Goal: Task Accomplishment & Management: Manage account settings

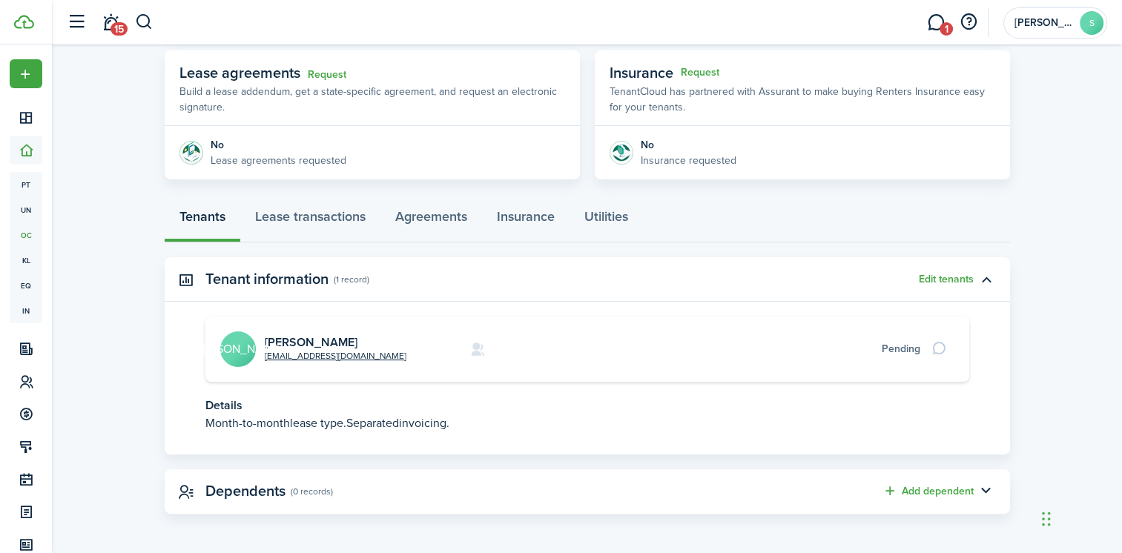
click at [893, 346] on div "Pending" at bounding box center [901, 349] width 39 height 16
click at [938, 274] on button "Edit tenants" at bounding box center [946, 280] width 55 height 12
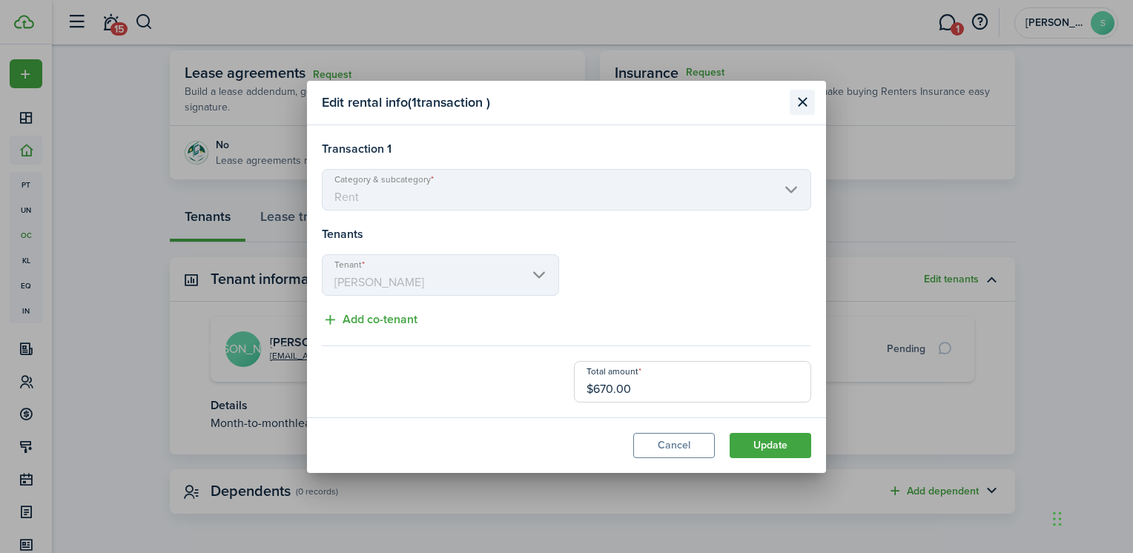
click at [807, 102] on button "Close modal" at bounding box center [802, 102] width 25 height 25
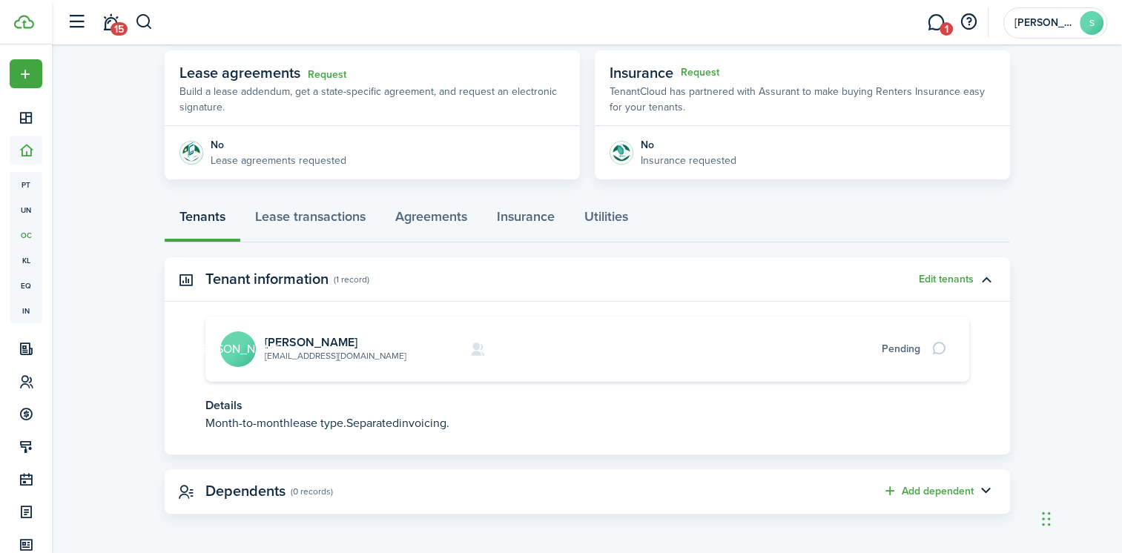
click at [331, 354] on link "[EMAIL_ADDRESS][DOMAIN_NAME]" at bounding box center [336, 355] width 142 height 13
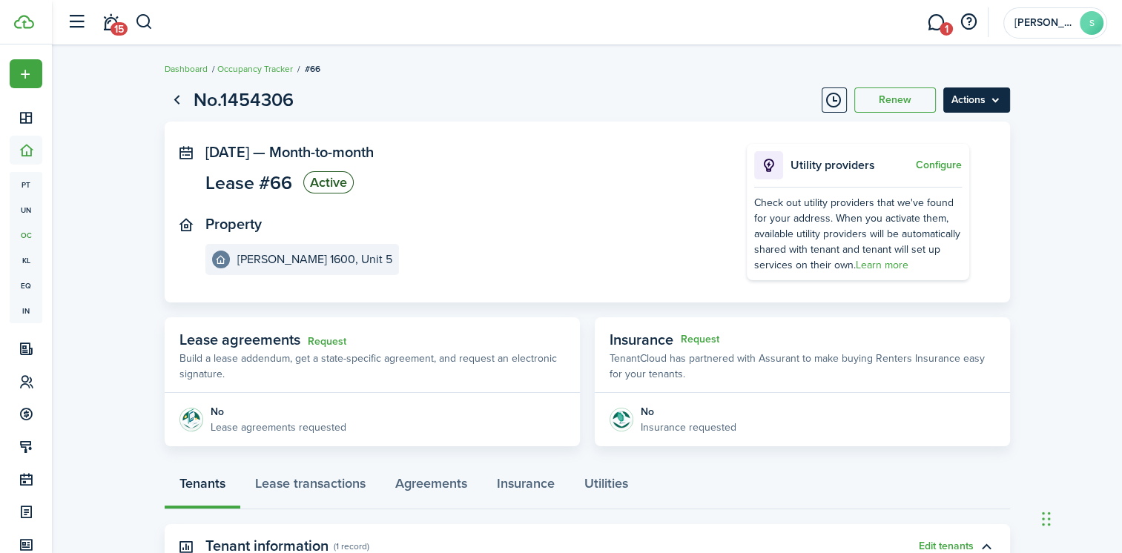
click at [985, 101] on menu-btn "Actions" at bounding box center [976, 99] width 67 height 25
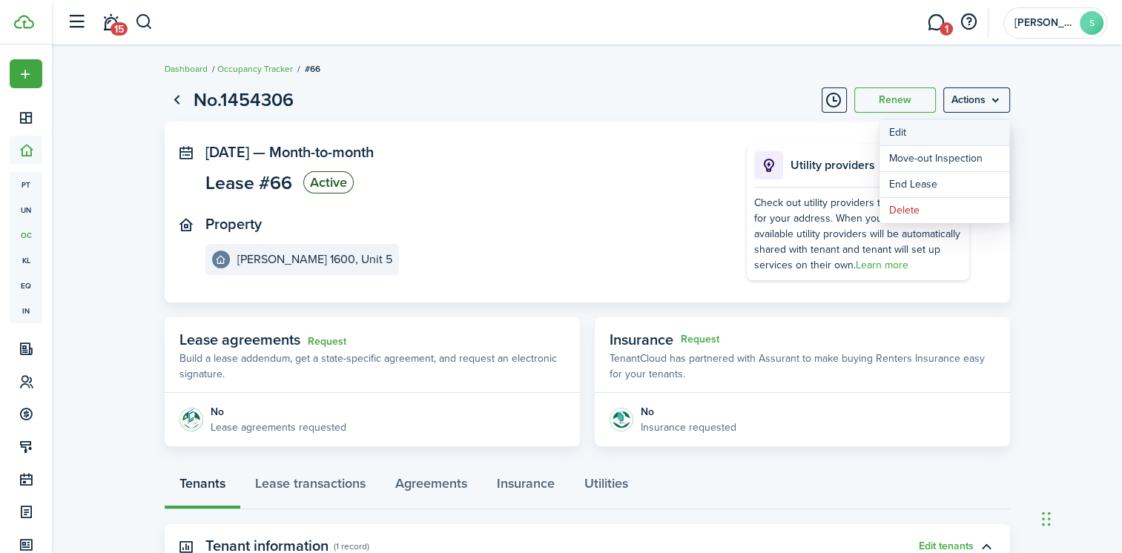
click at [899, 134] on button "Edit" at bounding box center [944, 132] width 130 height 25
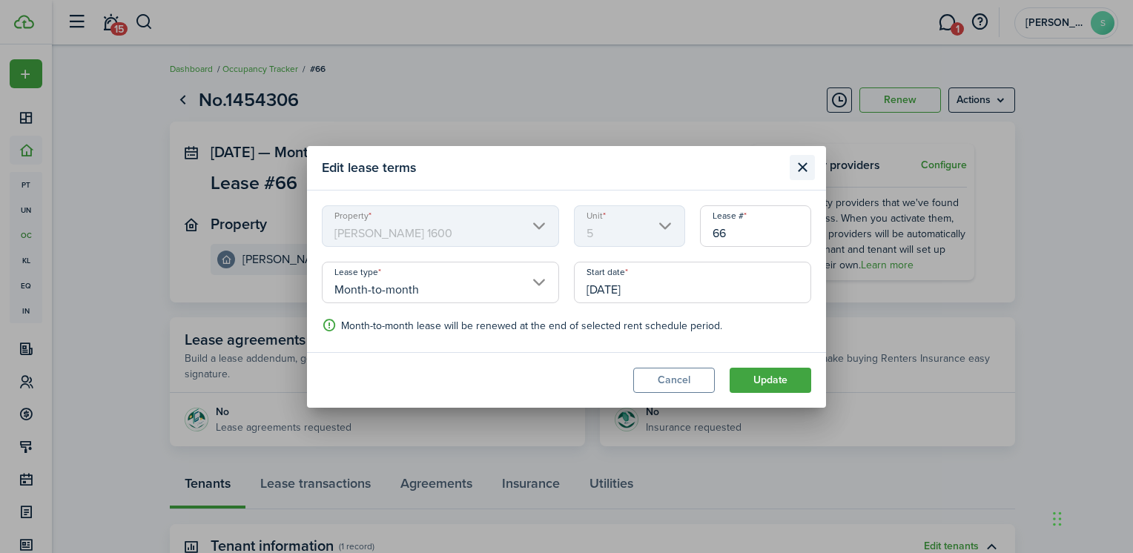
click at [798, 169] on button "Close modal" at bounding box center [802, 167] width 25 height 25
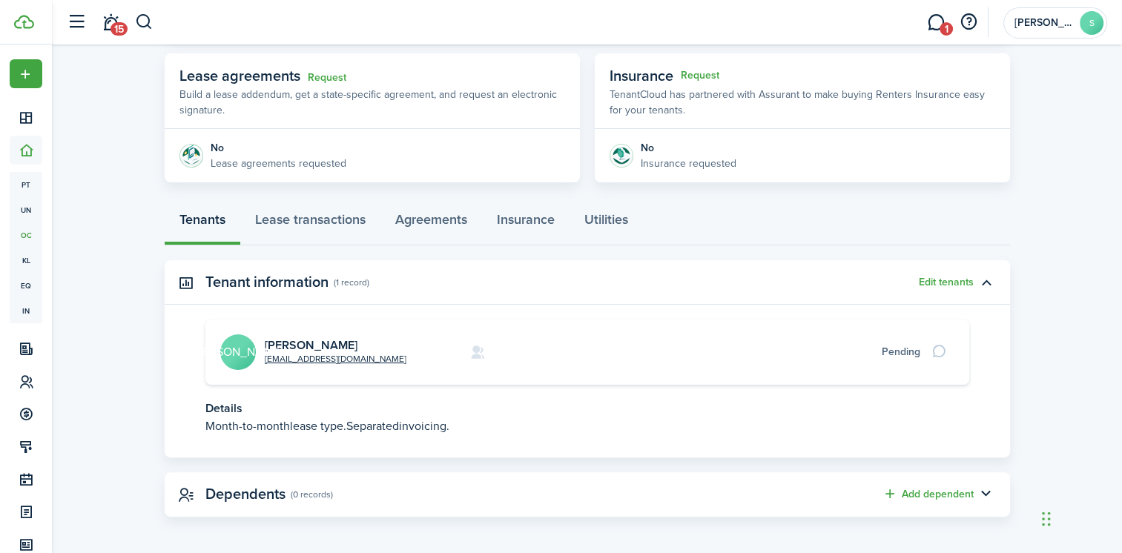
scroll to position [267, 0]
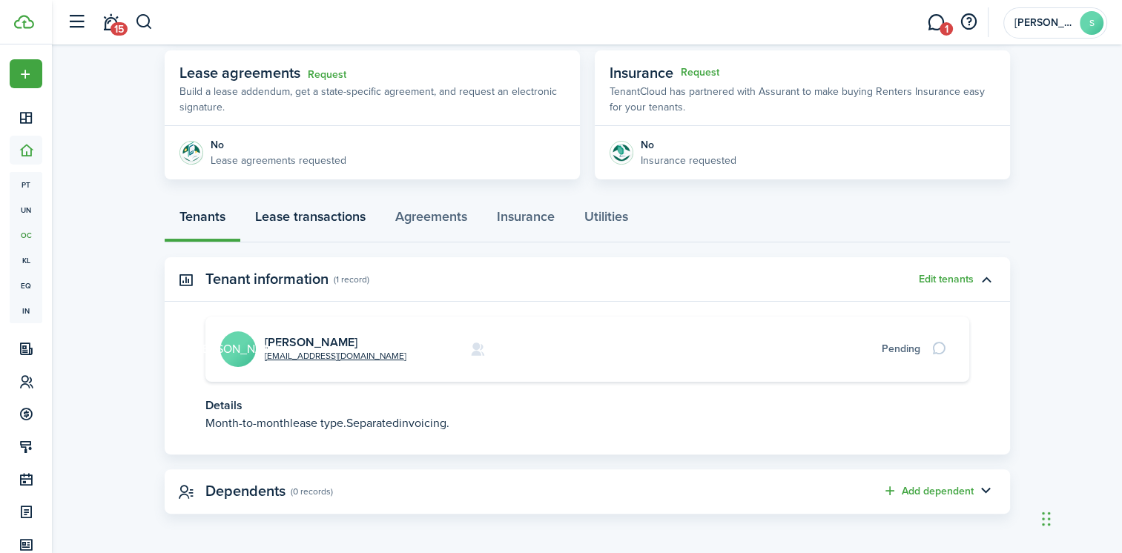
click at [323, 218] on link "Lease transactions" at bounding box center [310, 220] width 140 height 44
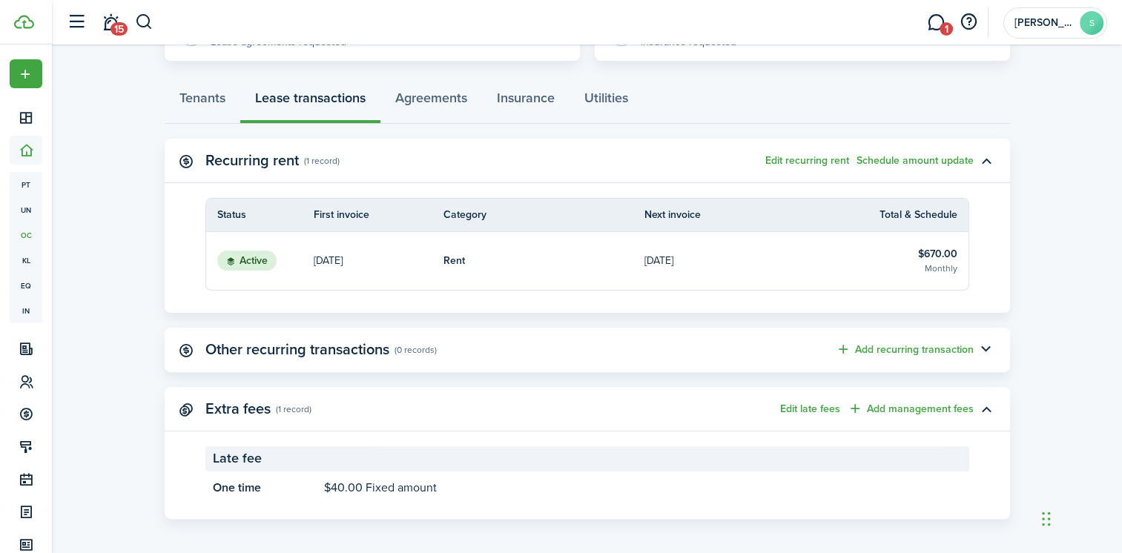
scroll to position [391, 0]
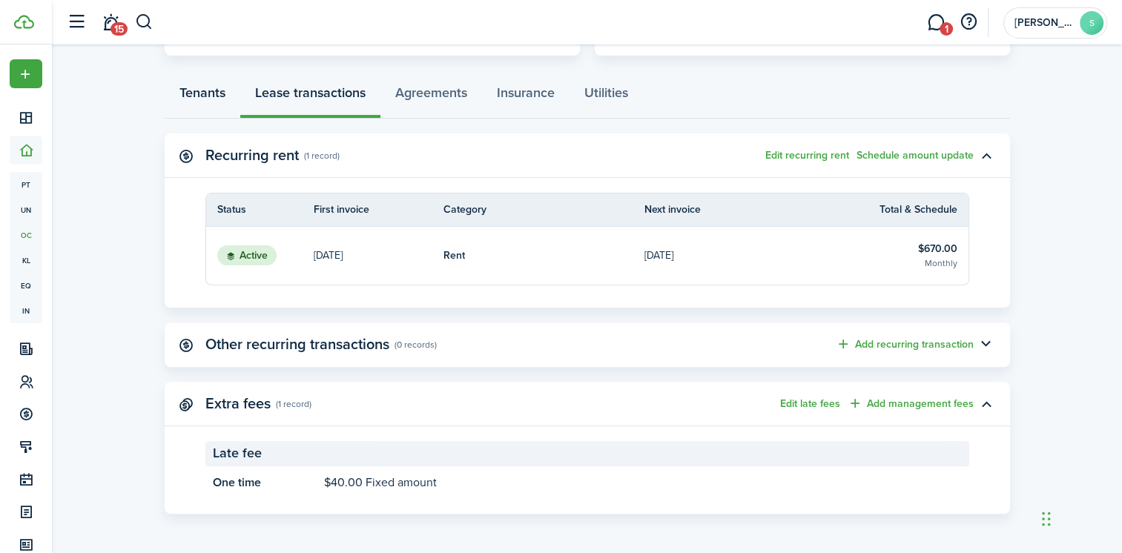
click at [214, 92] on link "Tenants" at bounding box center [203, 96] width 76 height 44
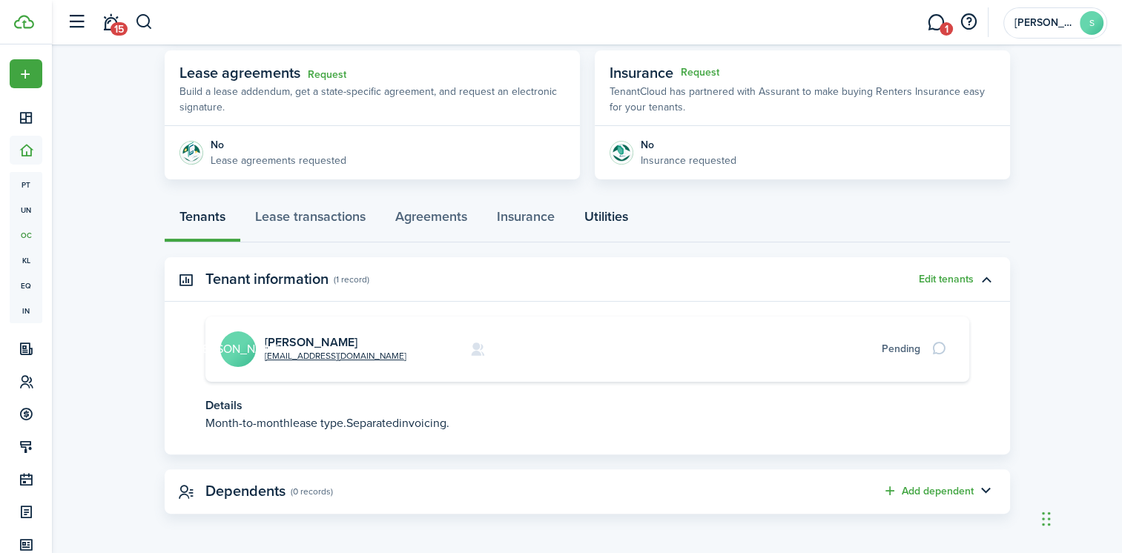
scroll to position [267, 0]
click at [896, 349] on div "Pending" at bounding box center [901, 349] width 39 height 16
click at [940, 280] on button "Edit tenants" at bounding box center [946, 280] width 55 height 12
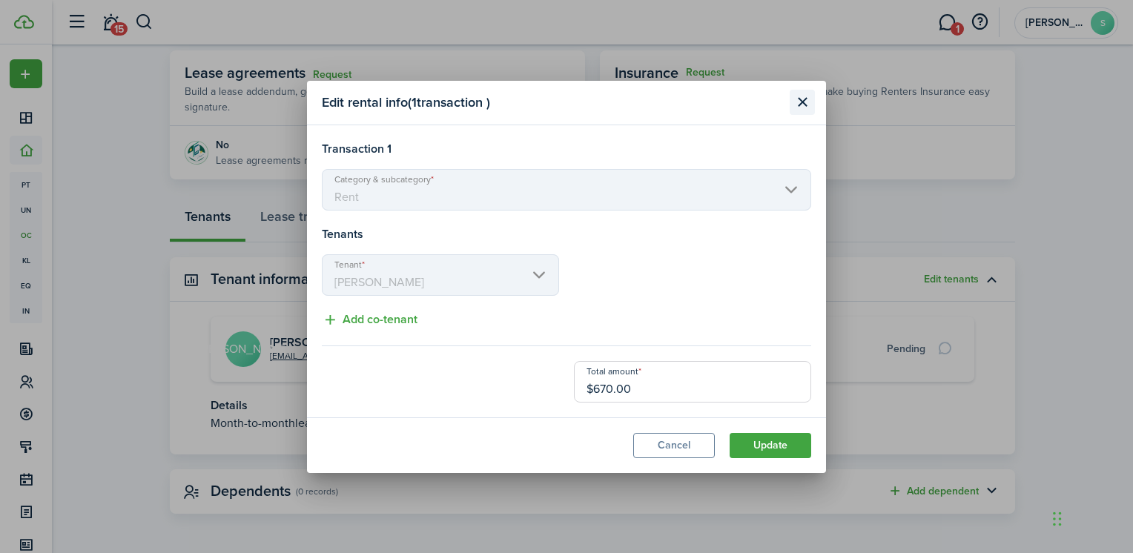
click at [804, 102] on button "Close modal" at bounding box center [802, 102] width 25 height 25
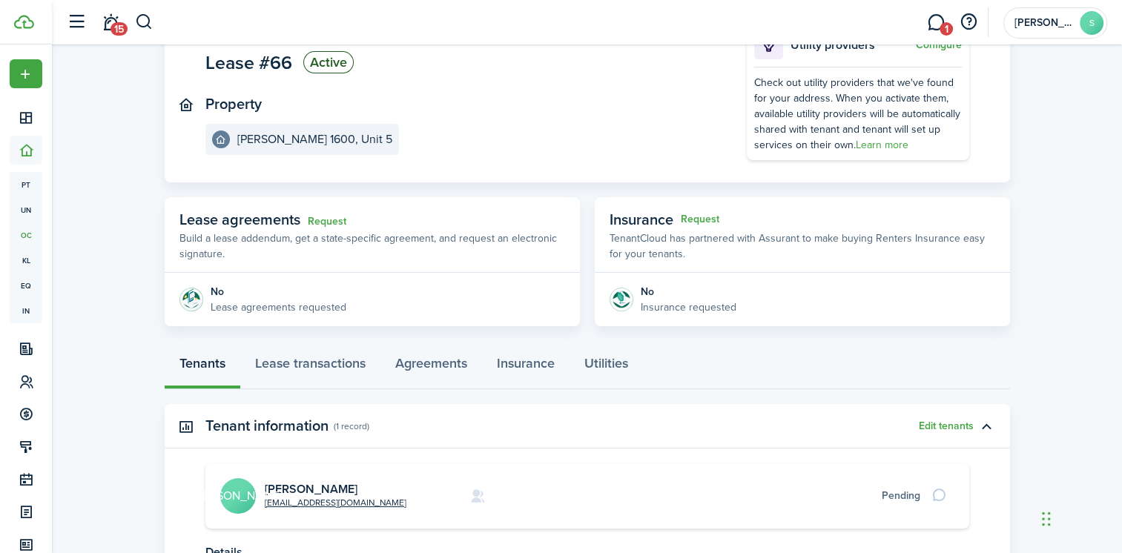
scroll to position [0, 0]
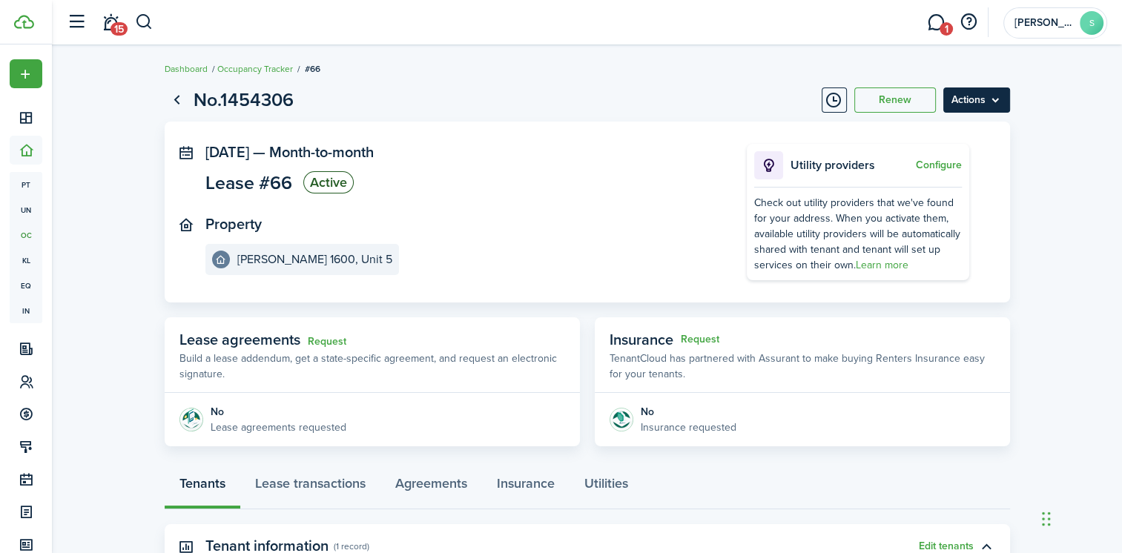
click at [974, 107] on menu-btn "Actions" at bounding box center [976, 99] width 67 height 25
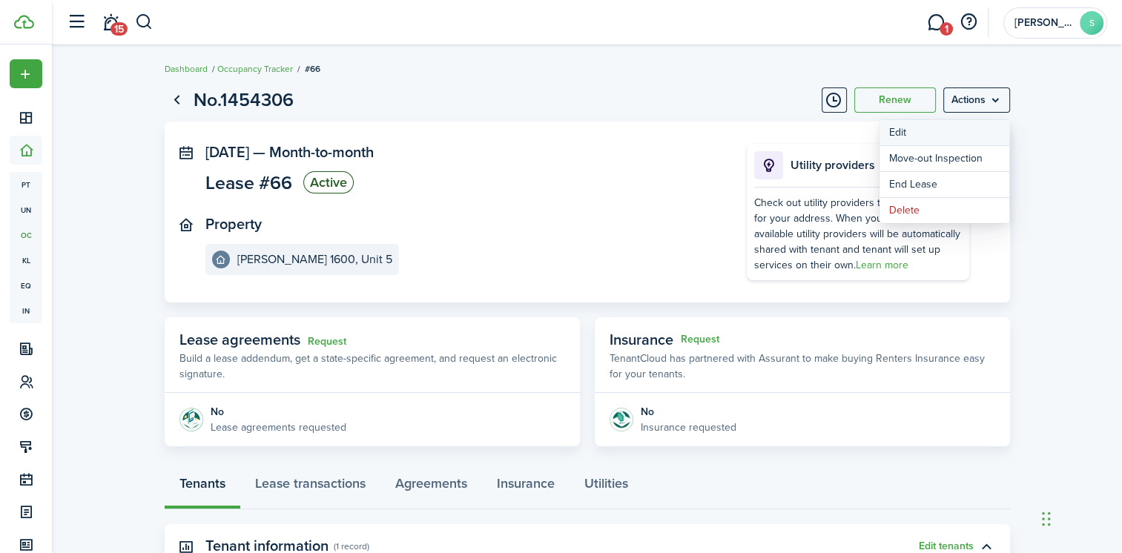
click at [895, 131] on button "Edit" at bounding box center [944, 132] width 130 height 25
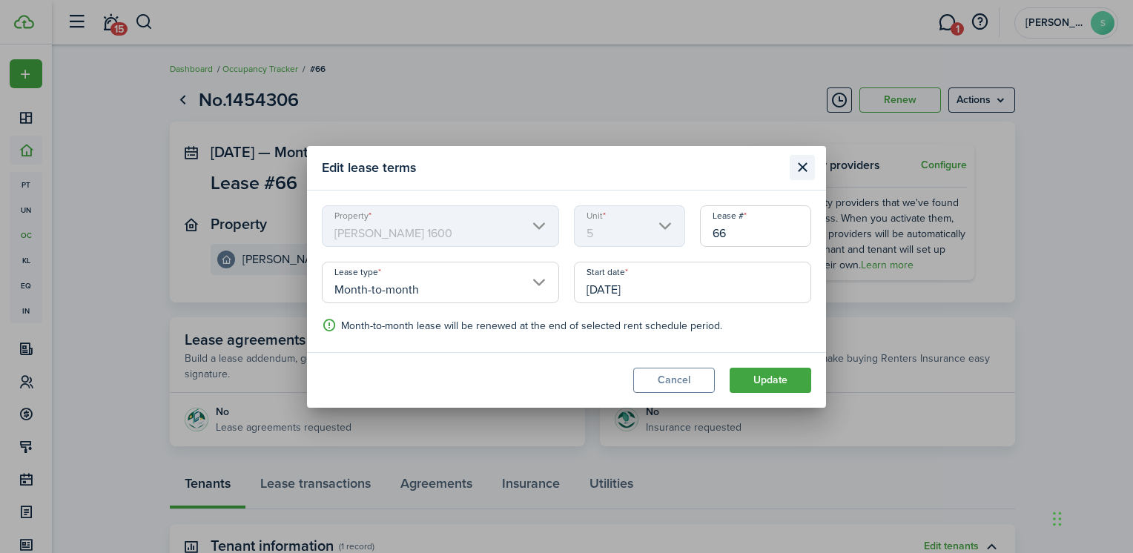
click at [808, 167] on button "Close modal" at bounding box center [802, 167] width 25 height 25
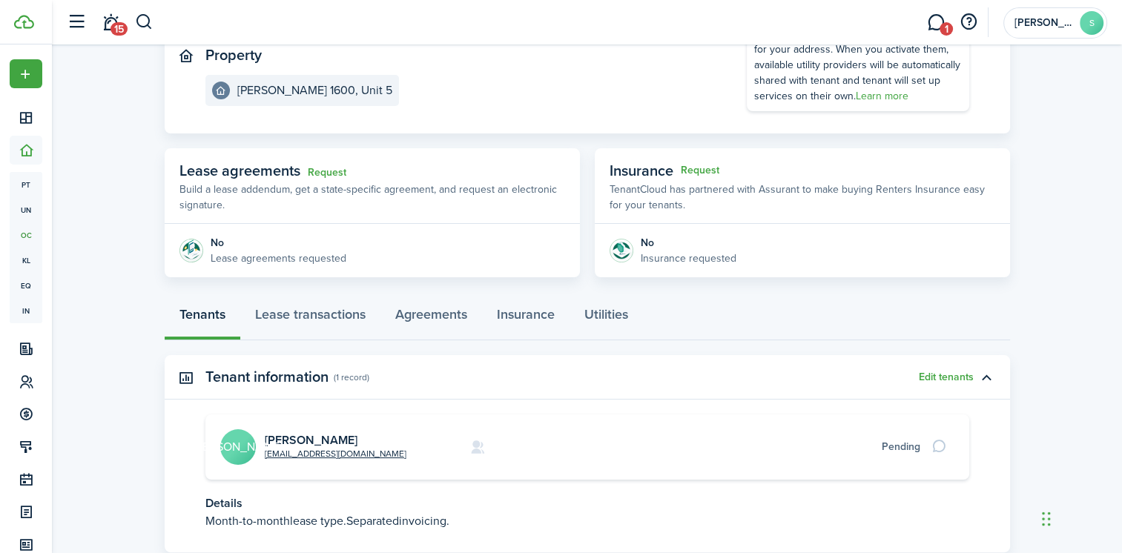
scroll to position [267, 0]
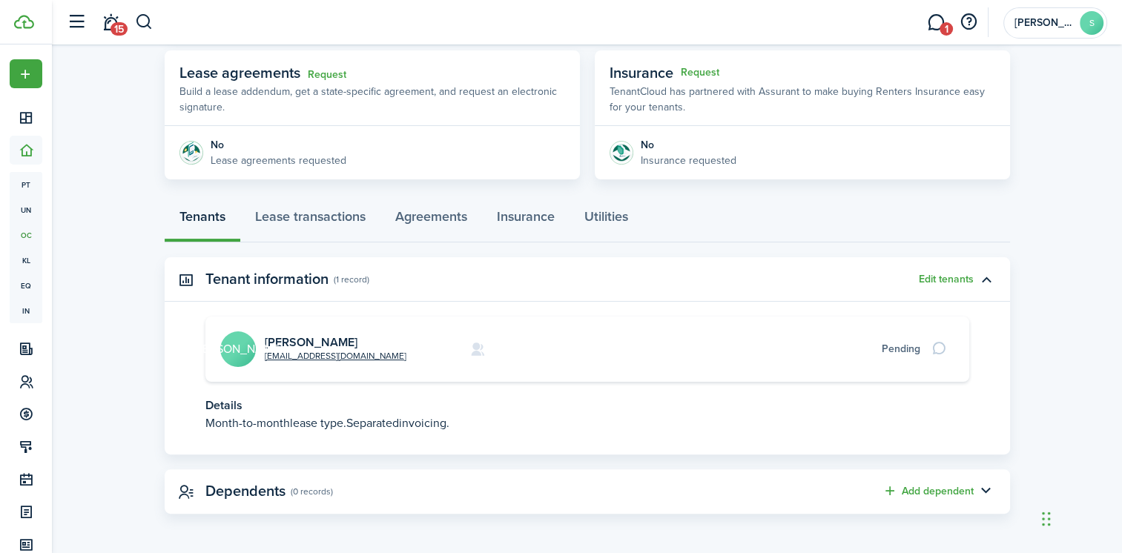
drag, startPoint x: 314, startPoint y: 354, endPoint x: 630, endPoint y: 349, distance: 315.9
click at [630, 349] on card-additional-info "Pending" at bounding box center [733, 349] width 374 height 16
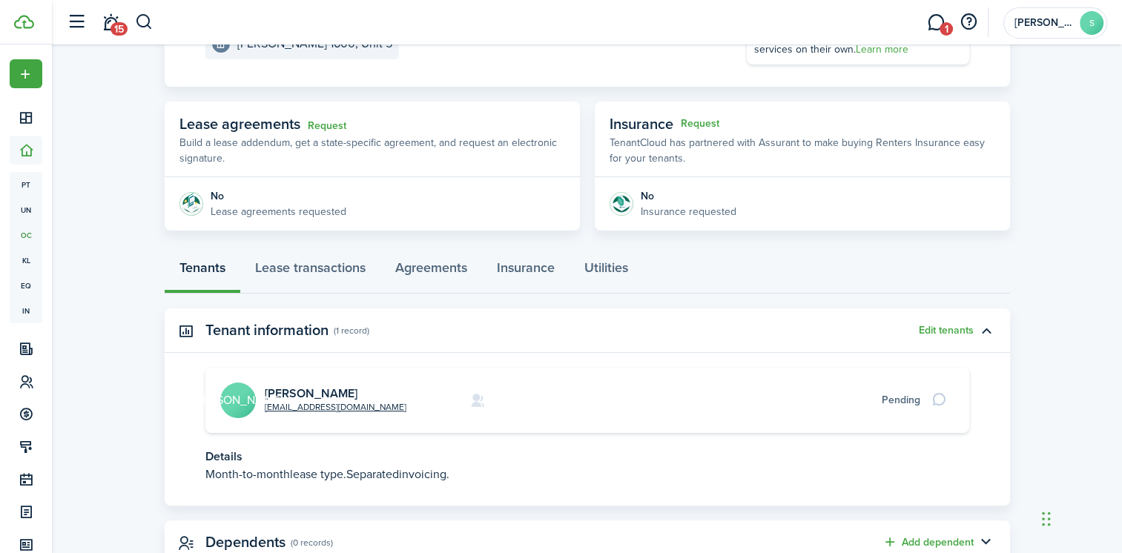
scroll to position [222, 0]
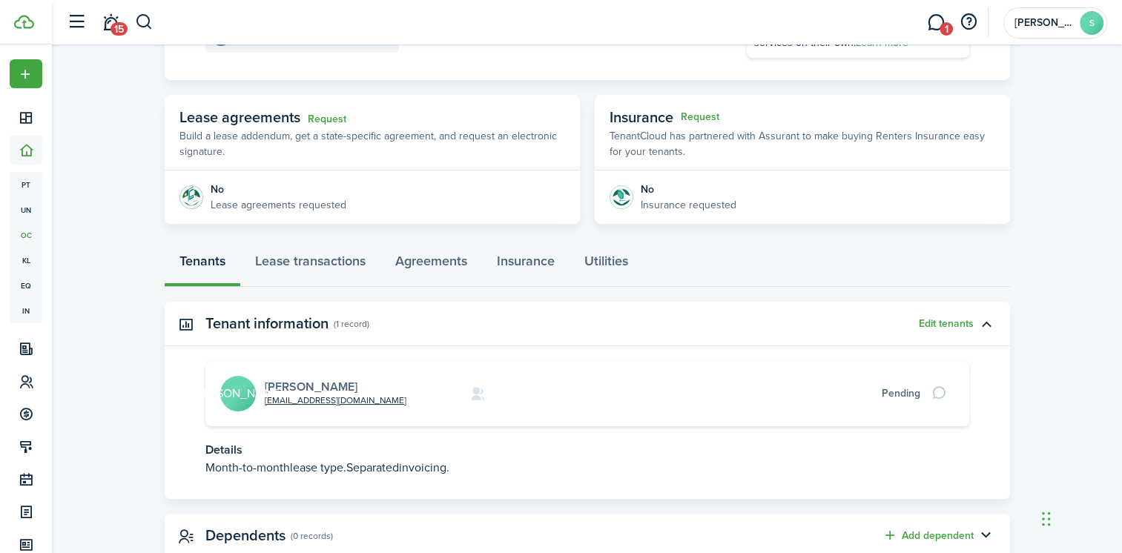
click at [305, 388] on link "[PERSON_NAME]" at bounding box center [311, 386] width 93 height 17
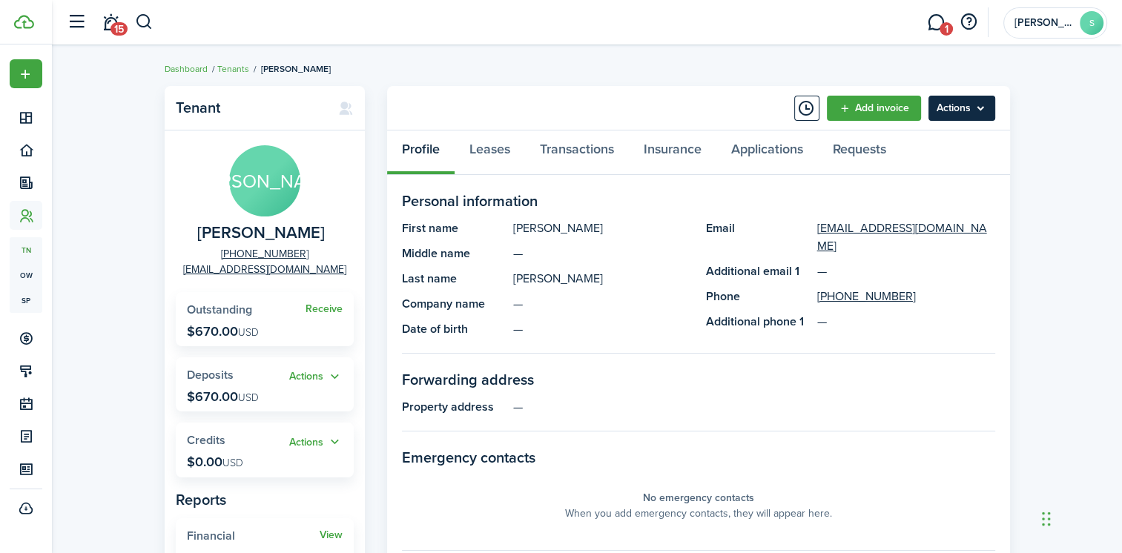
click at [985, 114] on menu-btn "Actions" at bounding box center [961, 108] width 67 height 25
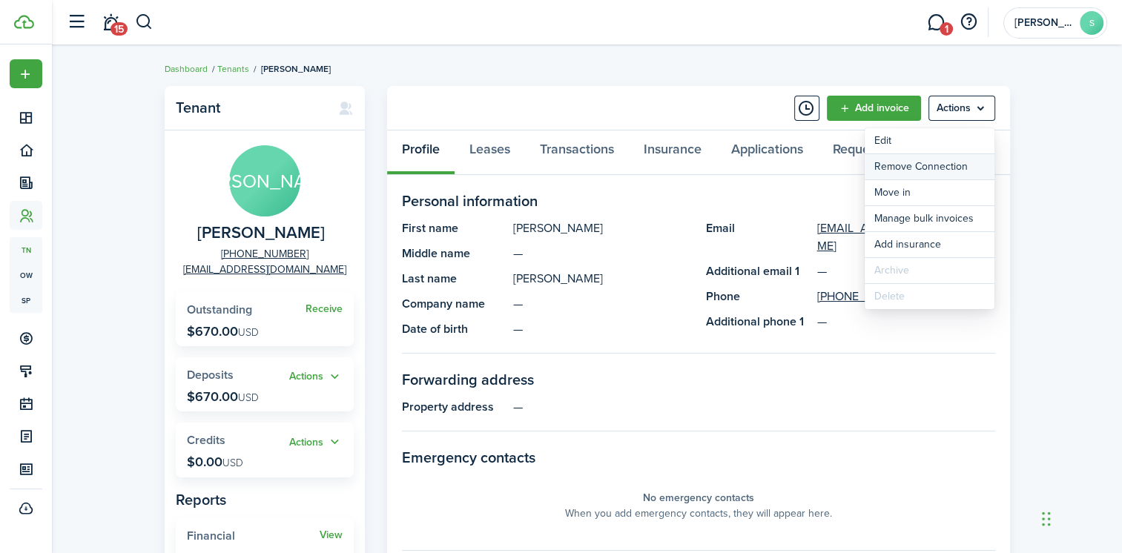
click at [914, 162] on button "Remove Connection" at bounding box center [930, 166] width 130 height 25
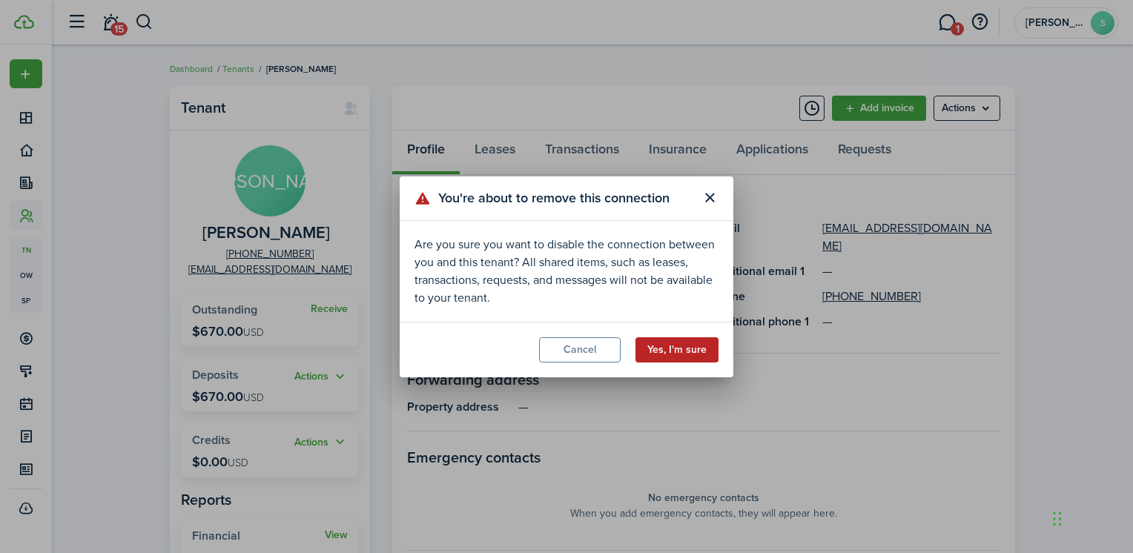
click at [658, 343] on button "Yes, I'm sure" at bounding box center [676, 349] width 83 height 25
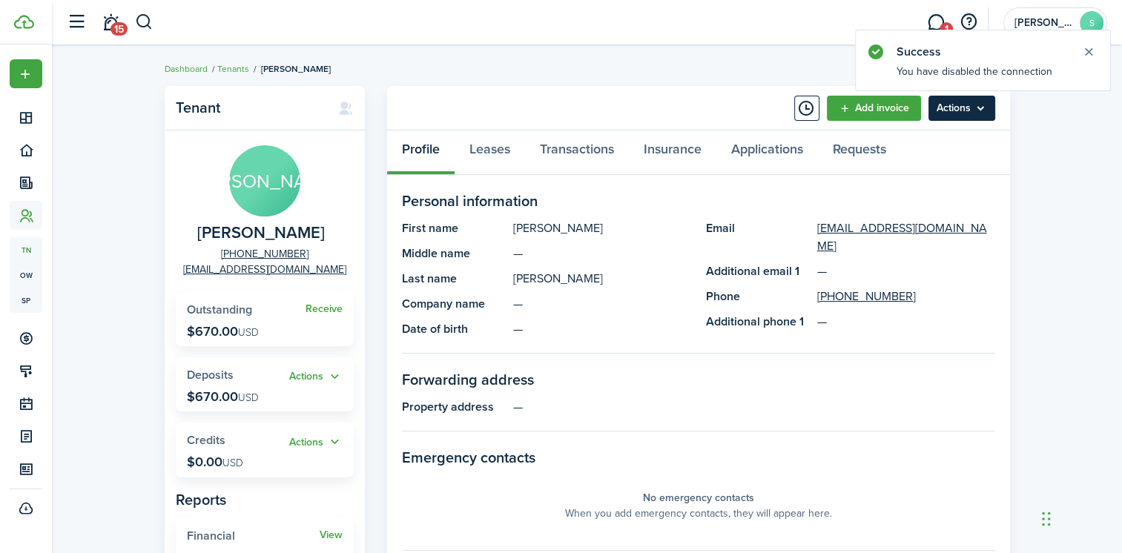
click at [961, 111] on menu-btn "Actions" at bounding box center [961, 108] width 67 height 25
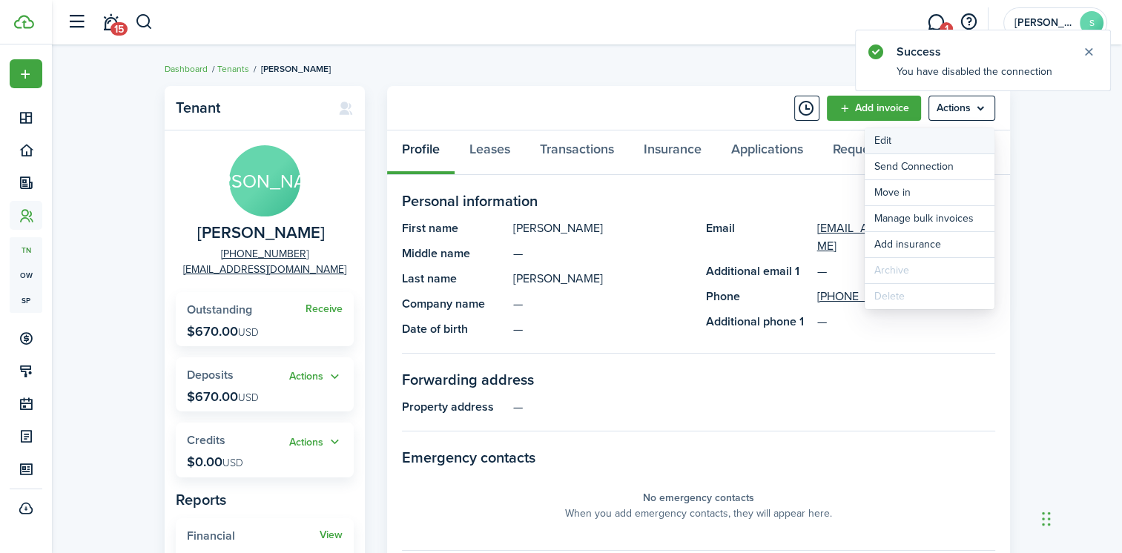
click at [908, 144] on link "Edit" at bounding box center [930, 140] width 130 height 25
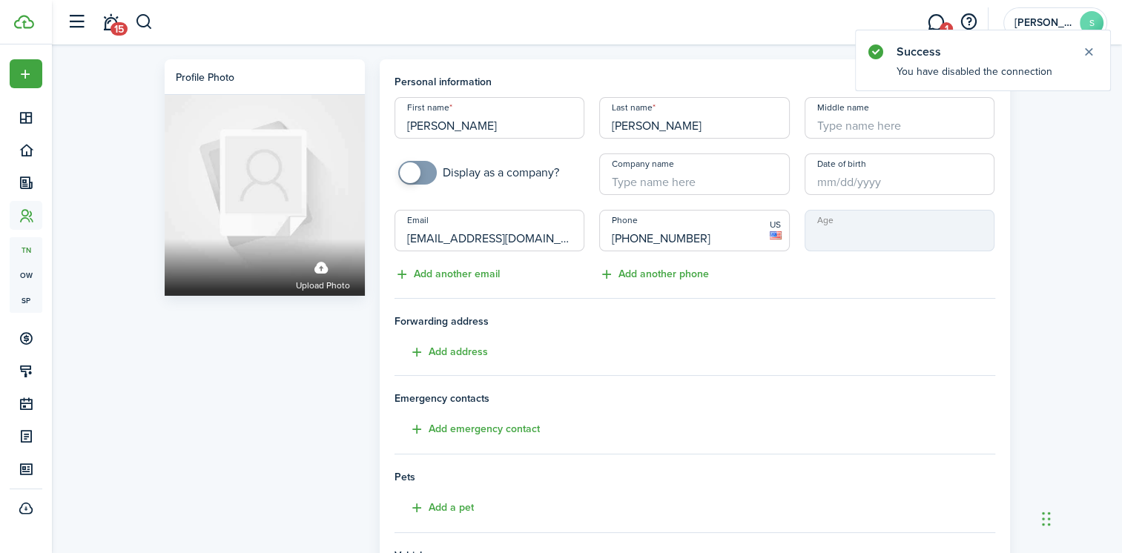
click at [490, 240] on input "[EMAIL_ADDRESS][DOMAIN_NAME]" at bounding box center [489, 231] width 191 height 42
type input "[EMAIL_ADDRESS][DOMAIN_NAME]"
click at [680, 338] on h4 "Forwarding address Add address" at bounding box center [694, 337] width 601 height 47
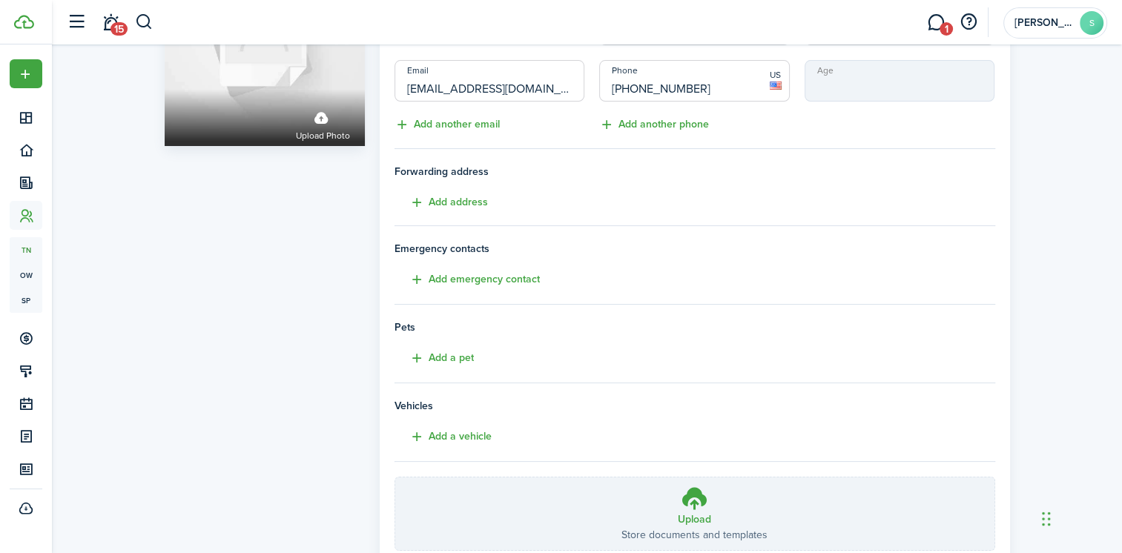
scroll to position [256, 0]
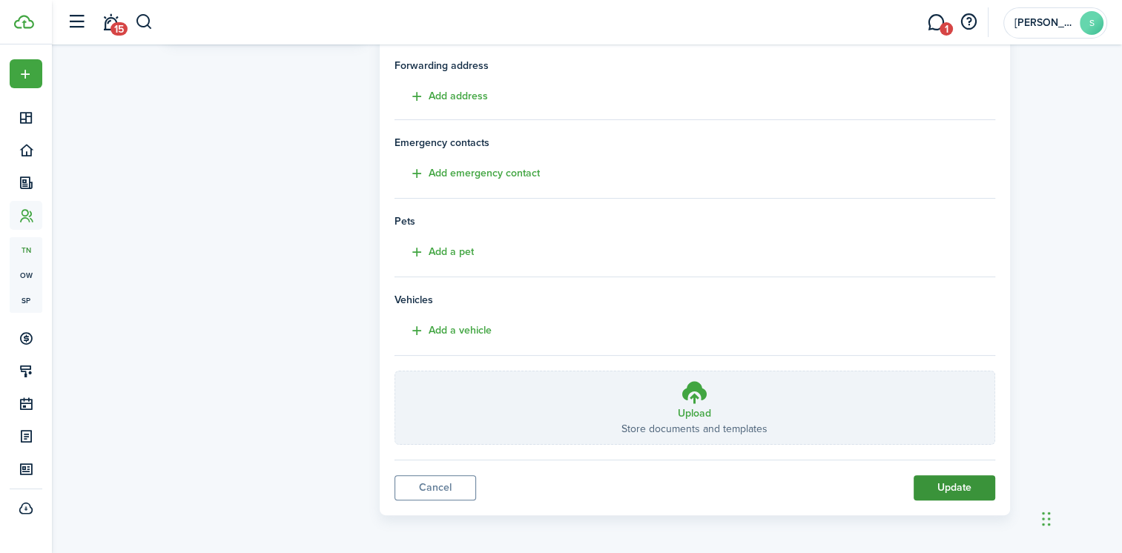
click at [946, 486] on button "Update" at bounding box center [955, 487] width 82 height 25
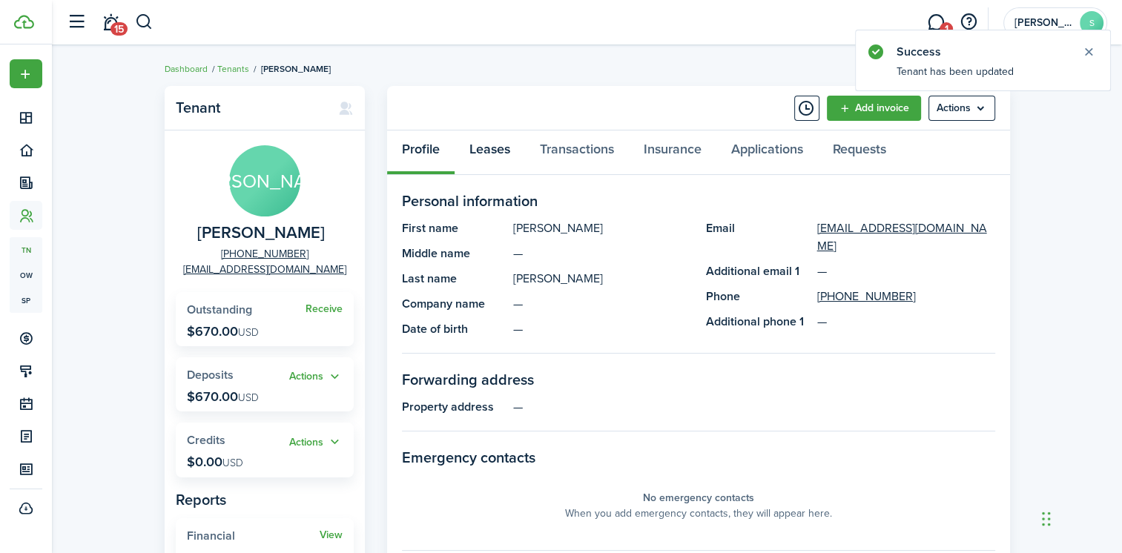
click at [491, 147] on link "Leases" at bounding box center [490, 153] width 70 height 44
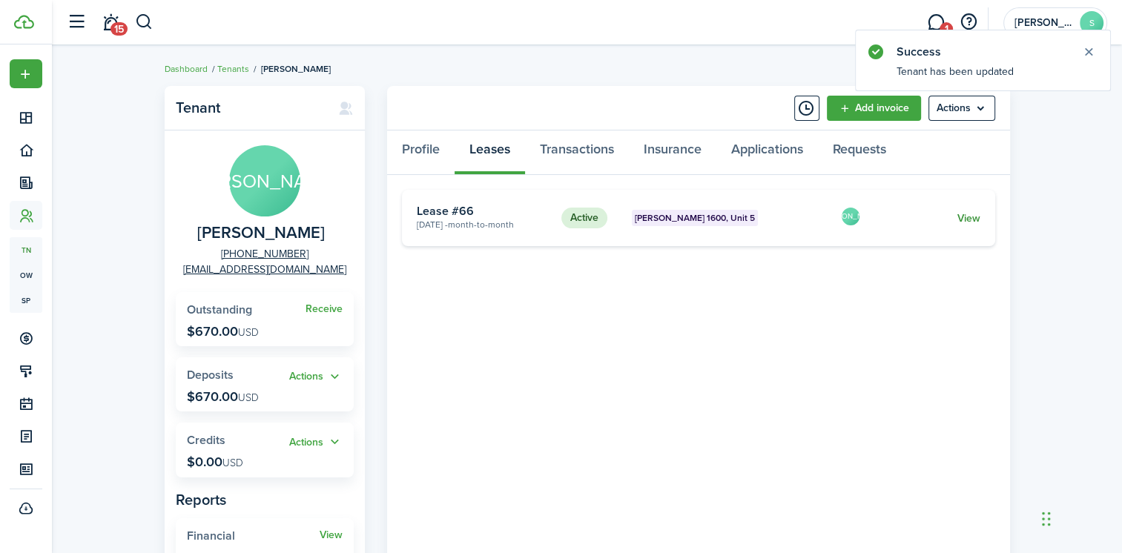
click at [971, 217] on link "View" at bounding box center [968, 219] width 23 height 16
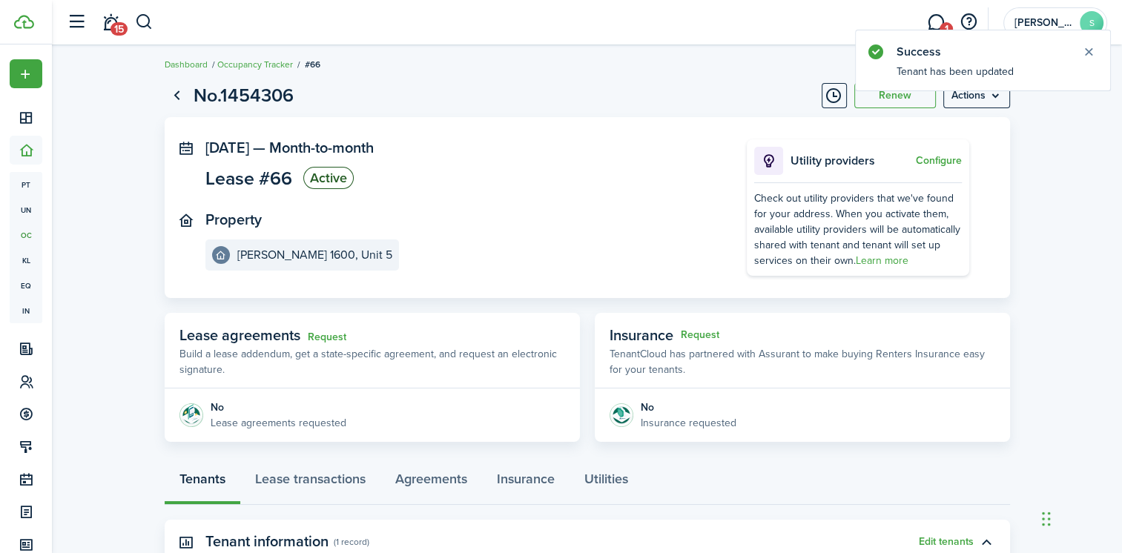
scroll to position [267, 0]
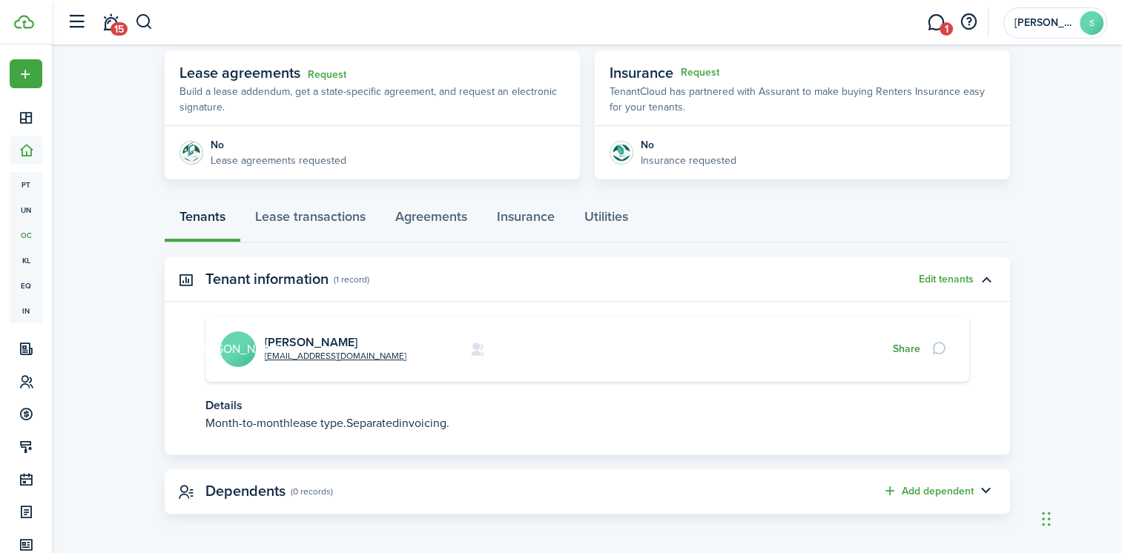
click at [904, 346] on button "Share" at bounding box center [906, 349] width 27 height 12
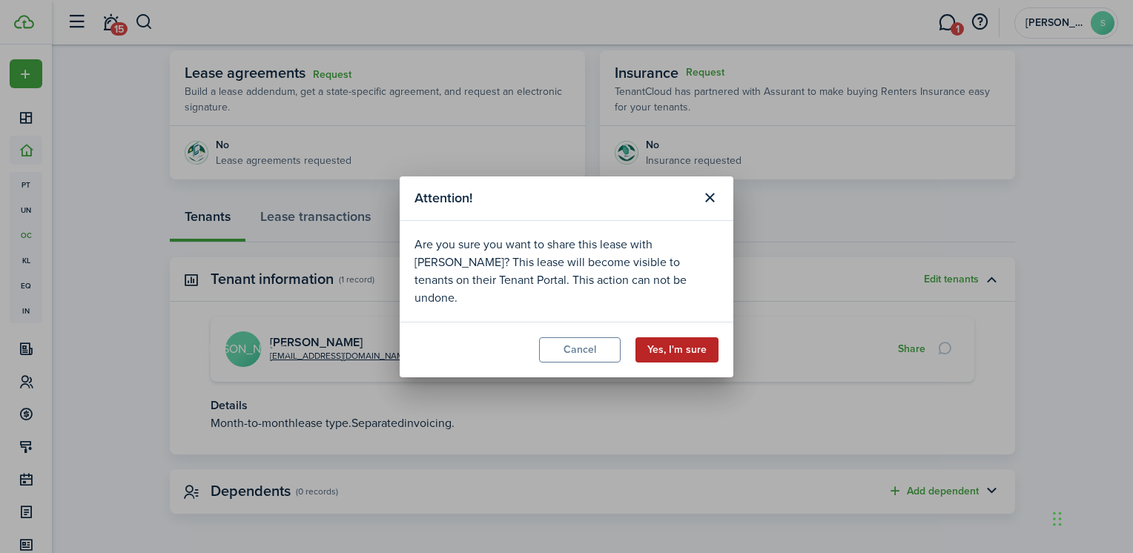
click at [655, 338] on button "Yes, I'm sure" at bounding box center [676, 349] width 83 height 25
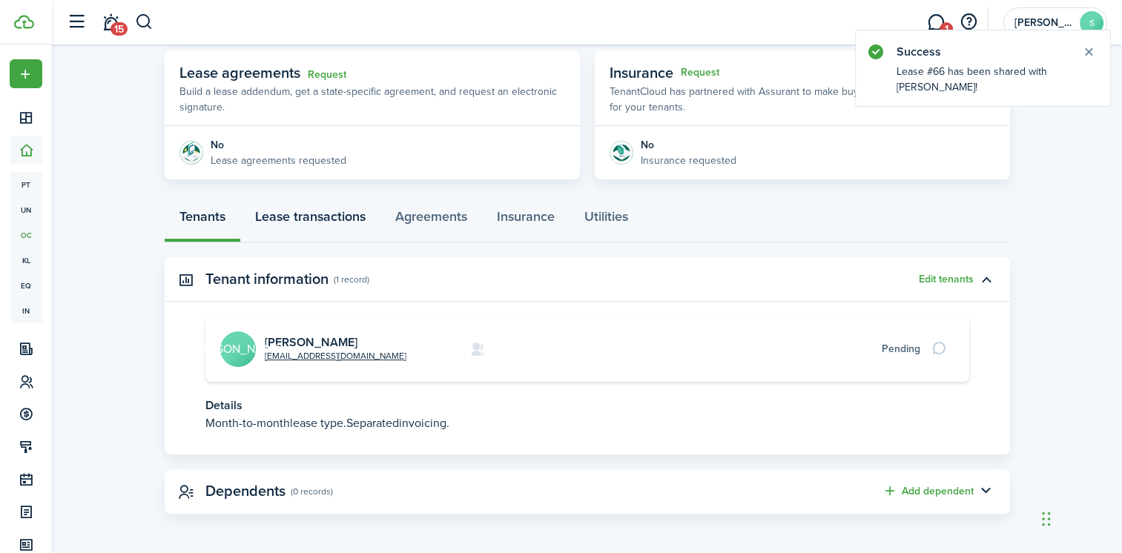
click at [285, 215] on link "Lease transactions" at bounding box center [310, 220] width 140 height 44
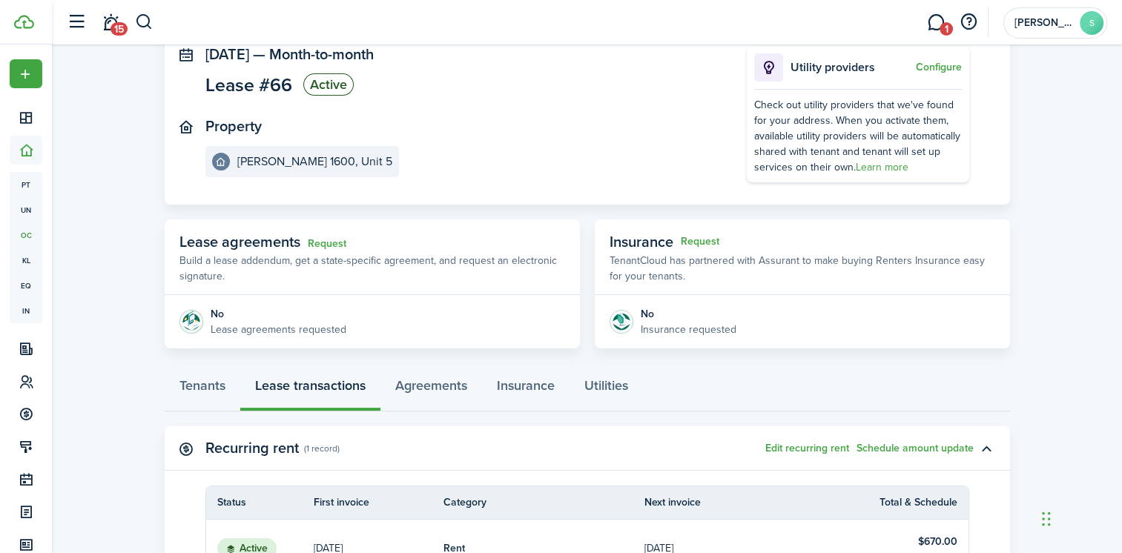
scroll to position [168, 0]
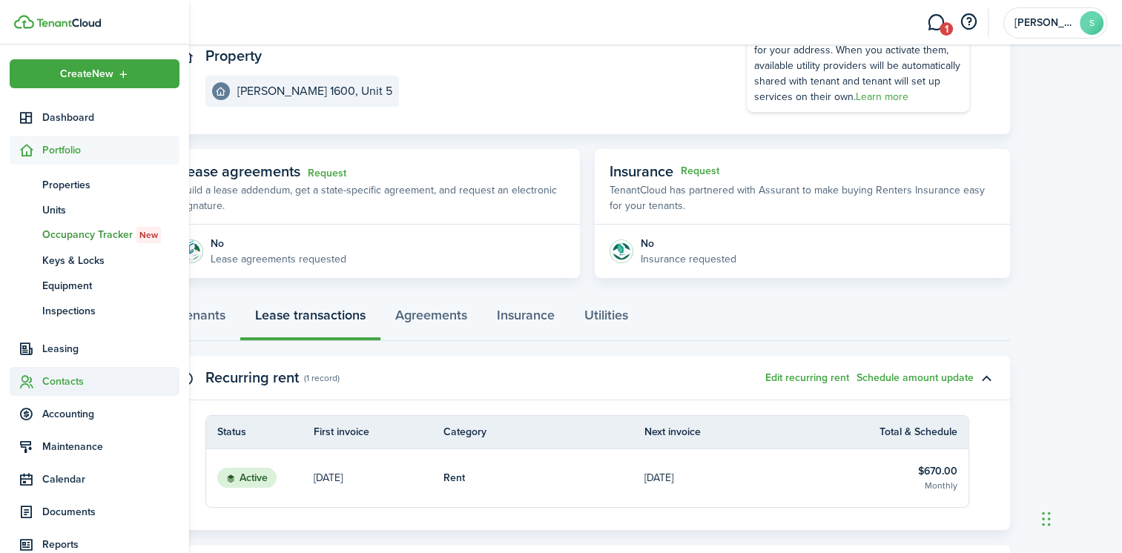
click at [53, 386] on span "Contacts" at bounding box center [110, 382] width 137 height 16
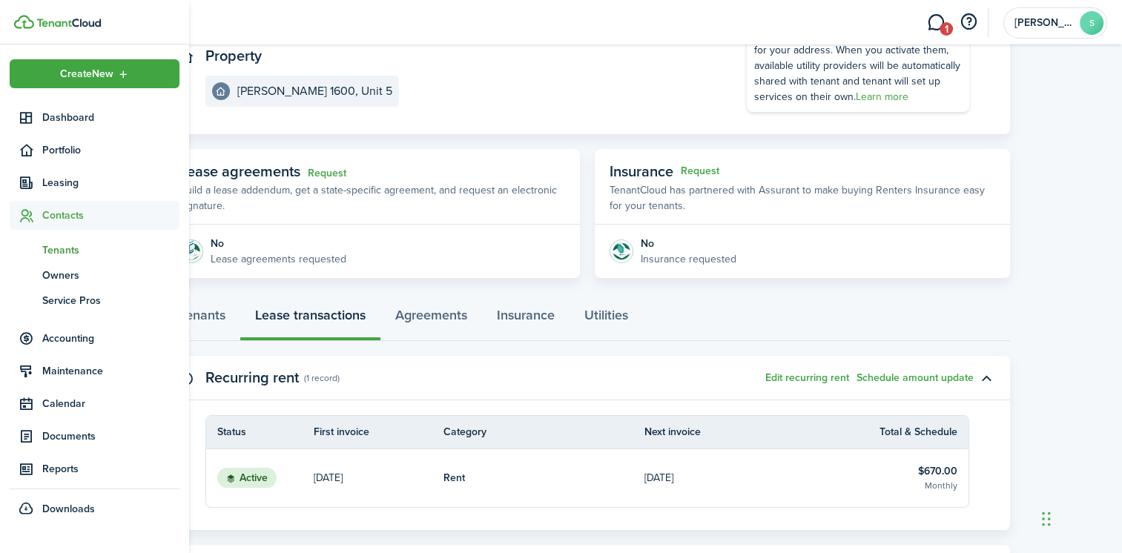
click at [67, 243] on span "Tenants" at bounding box center [110, 250] width 137 height 16
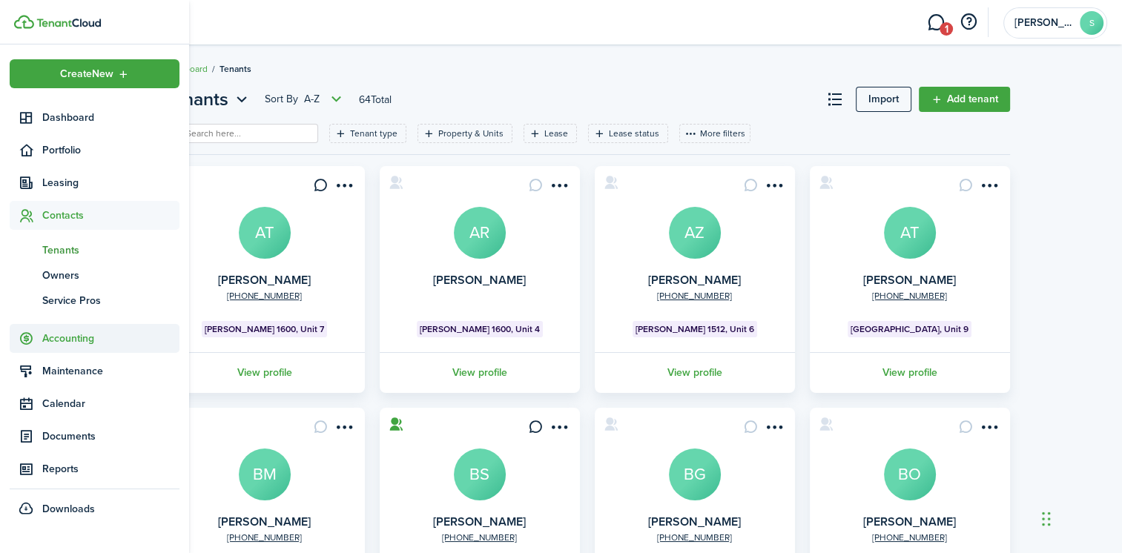
click at [56, 338] on span "Accounting" at bounding box center [110, 339] width 137 height 16
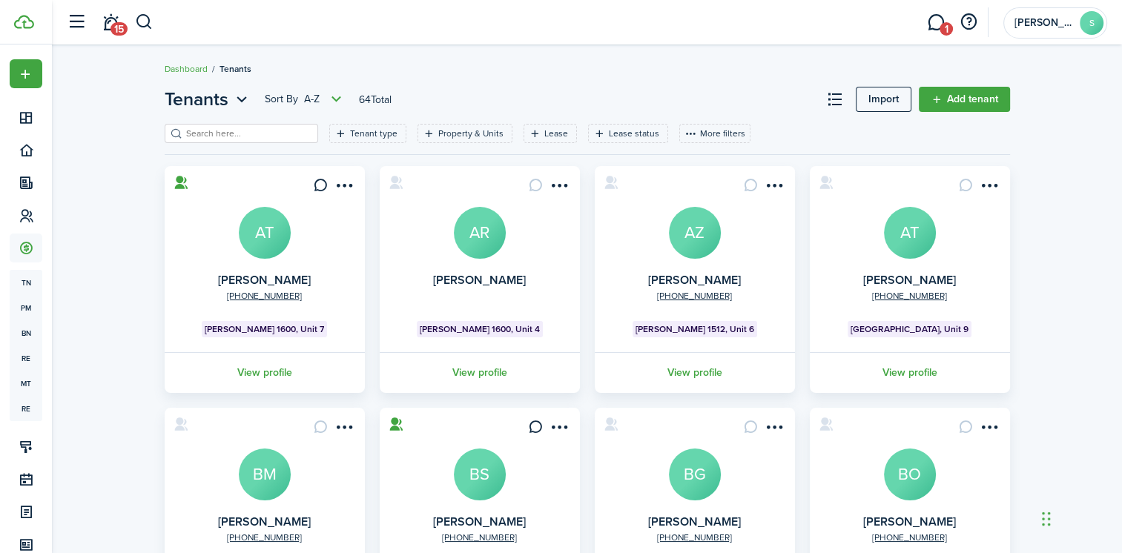
click at [206, 135] on input "search" at bounding box center [247, 134] width 131 height 14
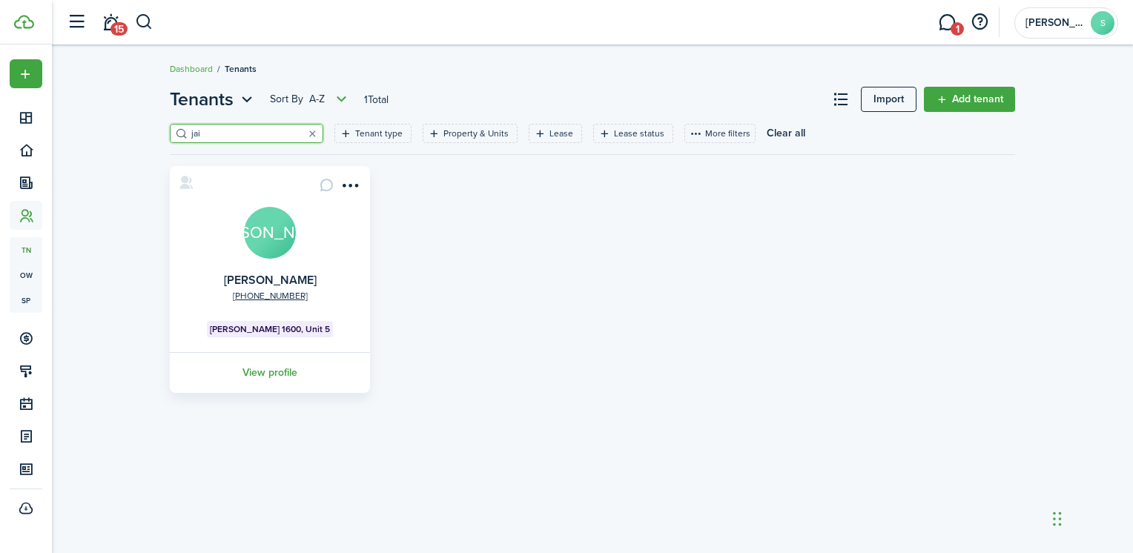
type input "jai"
click at [279, 220] on avatar-text "[PERSON_NAME]" at bounding box center [270, 233] width 52 height 52
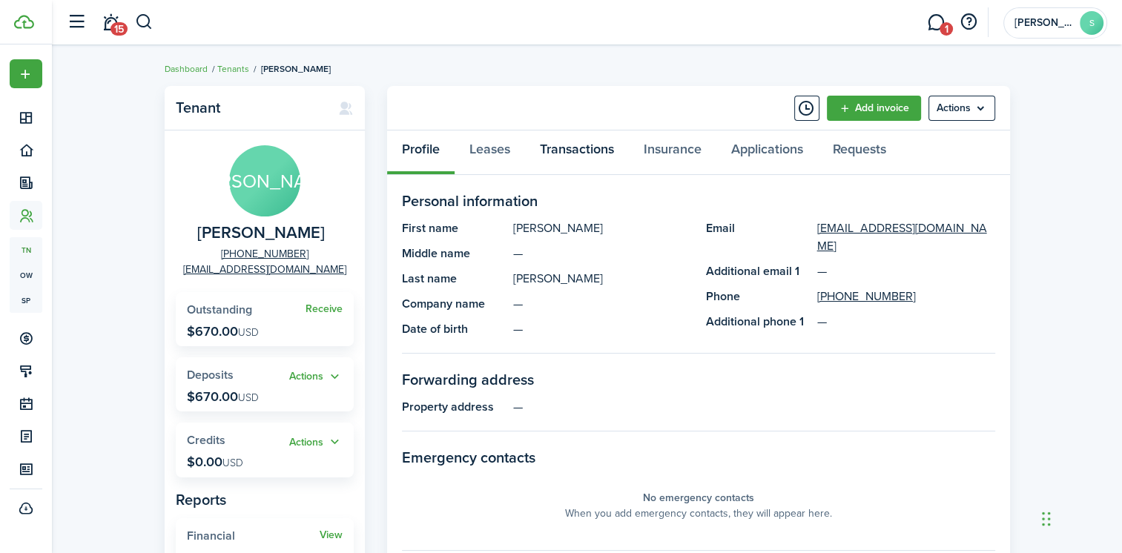
click at [561, 145] on link "Transactions" at bounding box center [577, 153] width 104 height 44
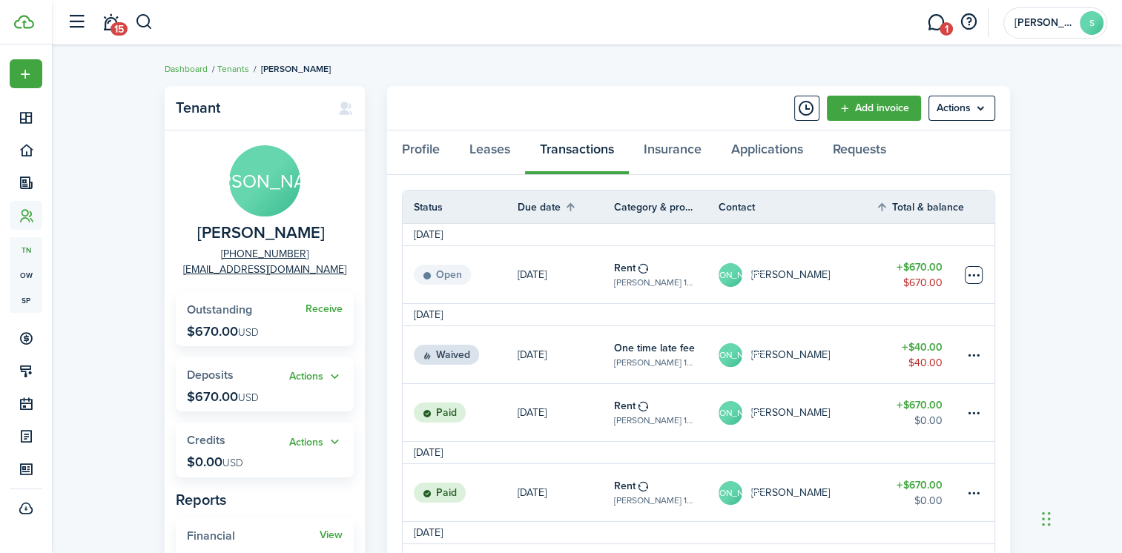
click at [975, 274] on table-menu-btn-icon at bounding box center [974, 275] width 18 height 18
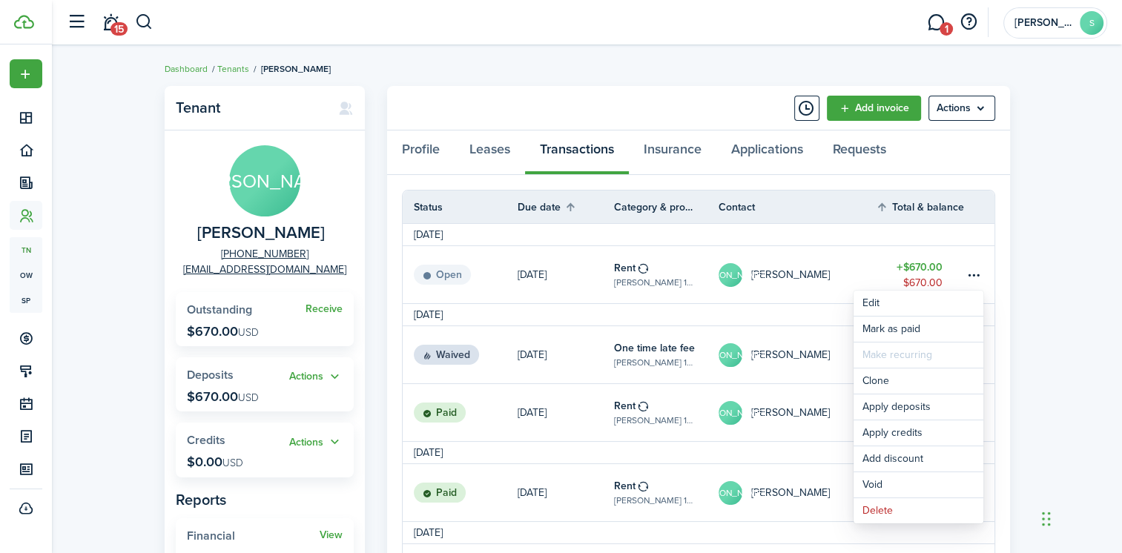
click at [787, 269] on table-profile-info-text "[PERSON_NAME]" at bounding box center [790, 275] width 79 height 12
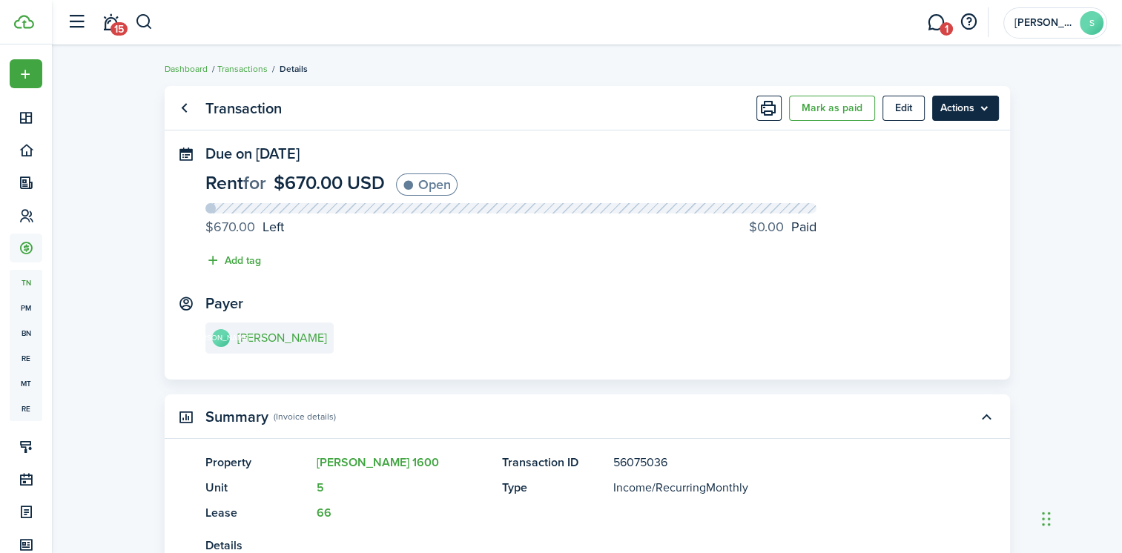
click at [948, 105] on menu-btn "Actions" at bounding box center [965, 108] width 67 height 25
click at [589, 260] on panel-main-content "Rent for $670.00 USD Open $670.00 Left $0.00 Paid Add tag" at bounding box center [587, 225] width 764 height 103
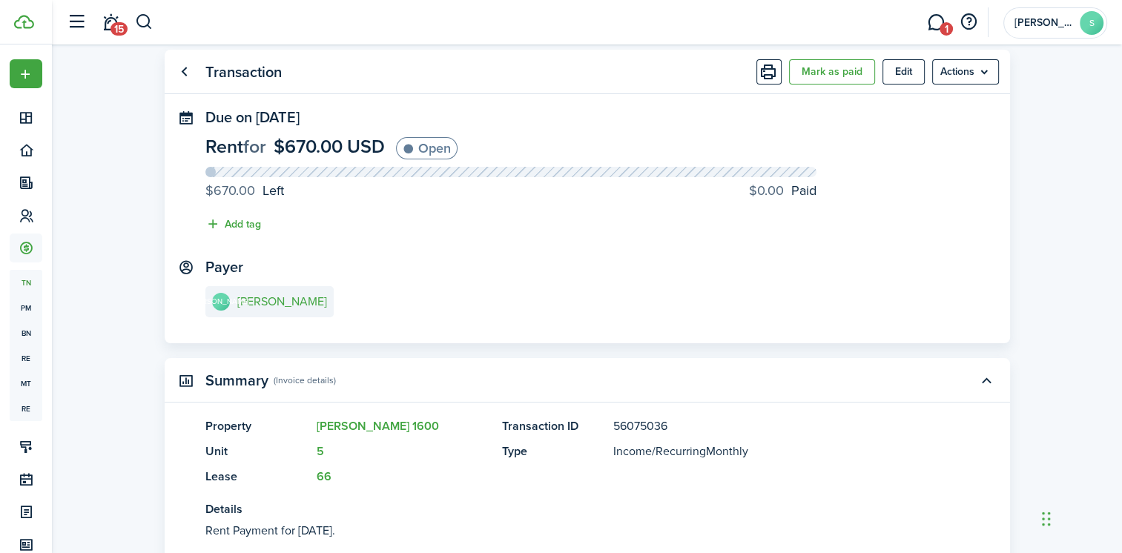
scroll to position [35, 0]
click at [977, 74] on menu-btn "Actions" at bounding box center [965, 73] width 67 height 25
click at [681, 94] on panel-main-header "Transaction [PERSON_NAME] as paid Edit Actions" at bounding box center [587, 73] width 845 height 44
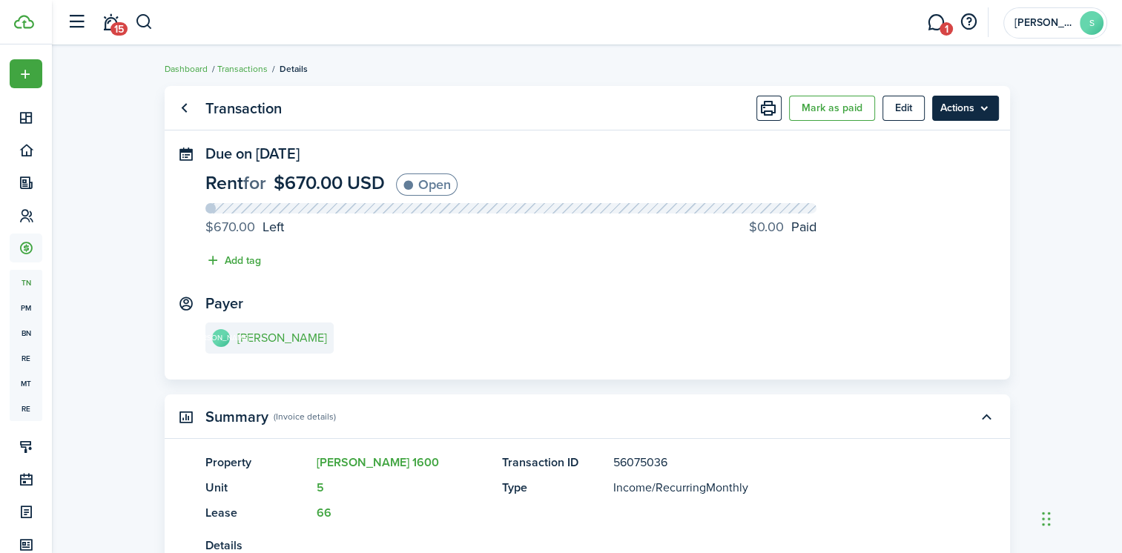
click at [958, 110] on menu-btn "Actions" at bounding box center [965, 108] width 67 height 25
click at [623, 162] on panel-main-section "Due on [DATE] Rent for $670.00 USD Open $670.00 Left $0.00 Paid Add tag" at bounding box center [587, 210] width 764 height 131
click at [182, 106] on link "Go back" at bounding box center [184, 108] width 25 height 25
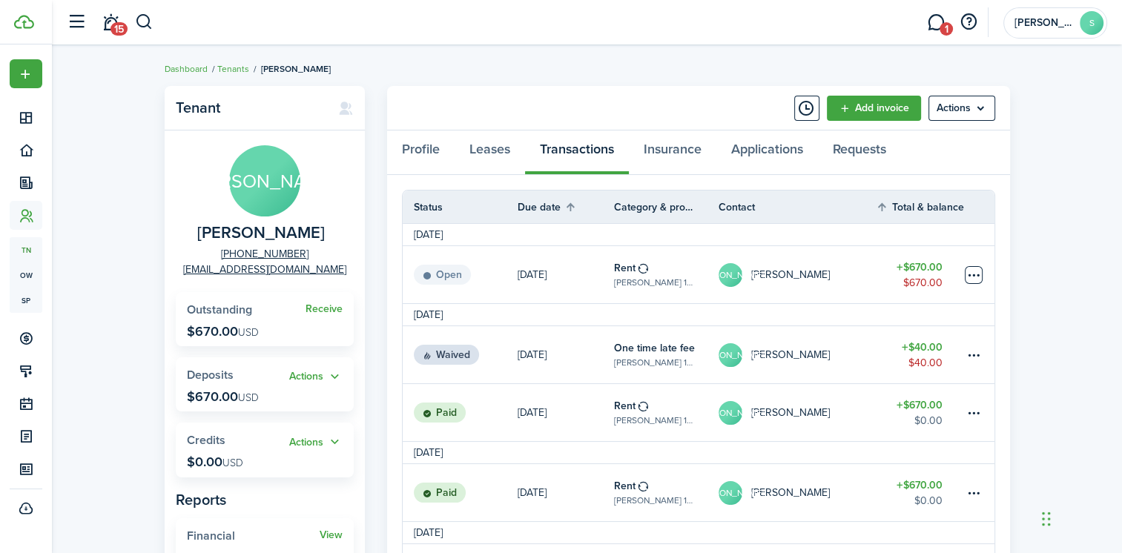
click at [977, 274] on table-menu-btn-icon at bounding box center [974, 275] width 18 height 18
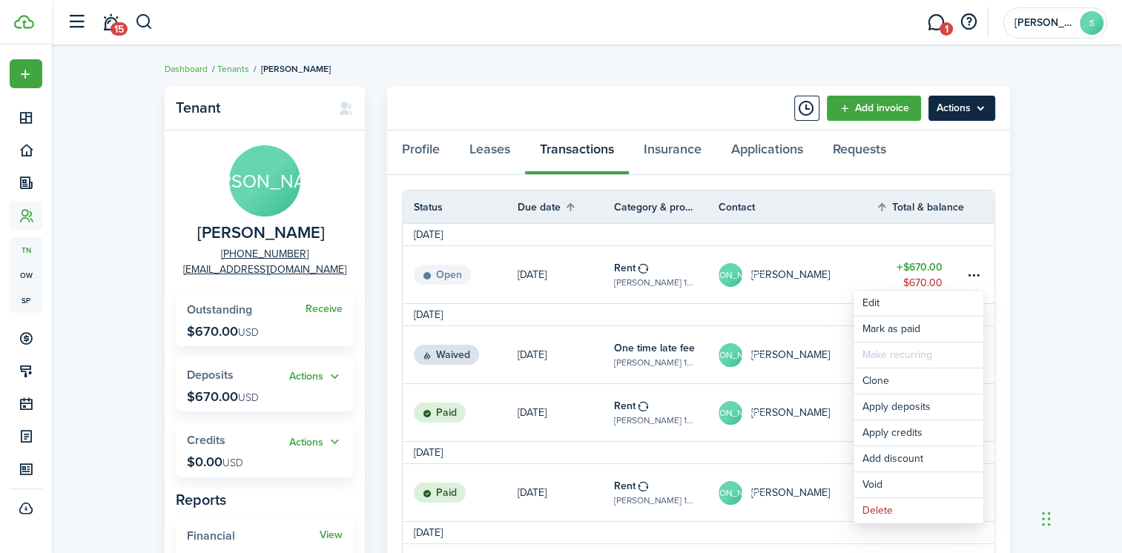
click at [976, 114] on menu-btn "Actions" at bounding box center [961, 108] width 67 height 25
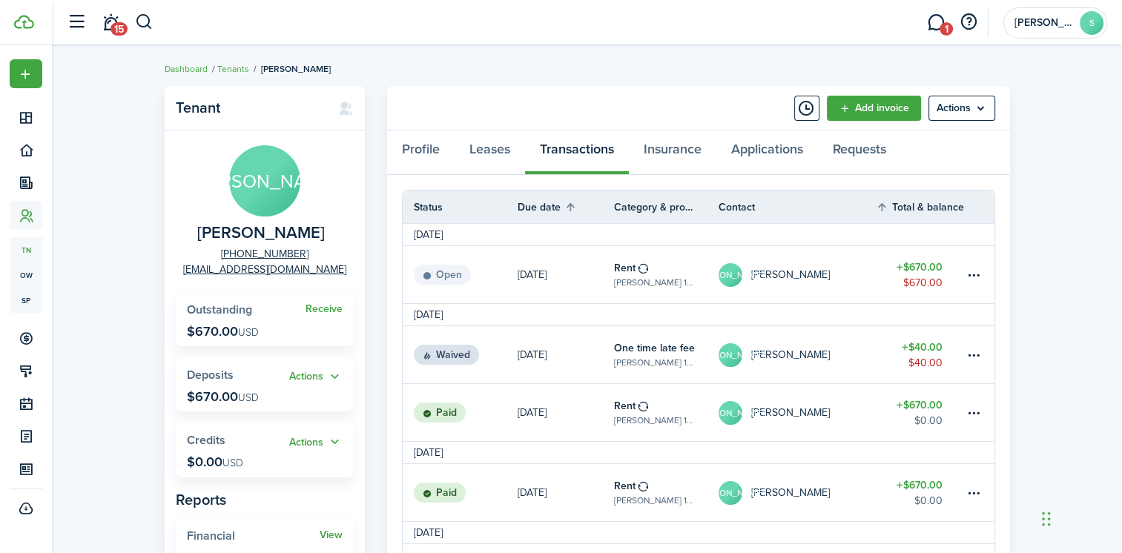
click at [830, 267] on link "[PERSON_NAME]" at bounding box center [797, 274] width 157 height 57
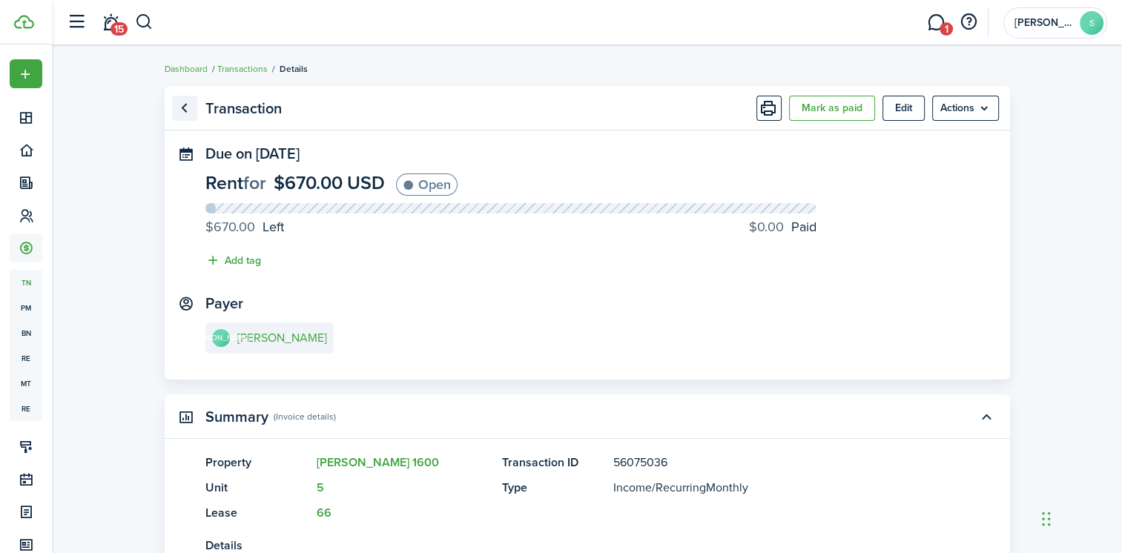
click at [187, 108] on link "Go back" at bounding box center [184, 108] width 25 height 25
